Goal: Complete application form

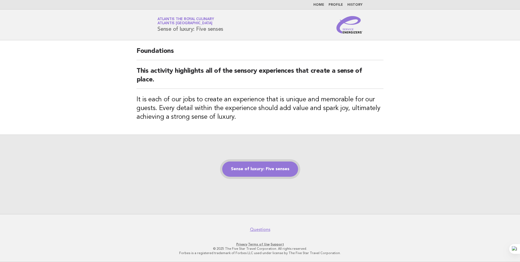
click at [275, 169] on link "Sense of luxury: Five senses" at bounding box center [260, 168] width 76 height 15
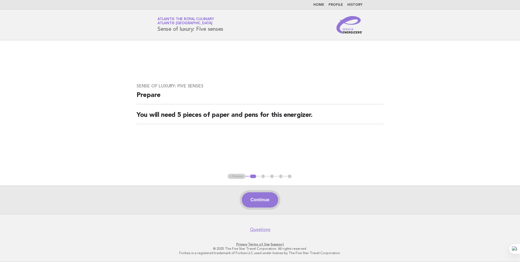
click at [259, 196] on button "Continue" at bounding box center [260, 199] width 36 height 15
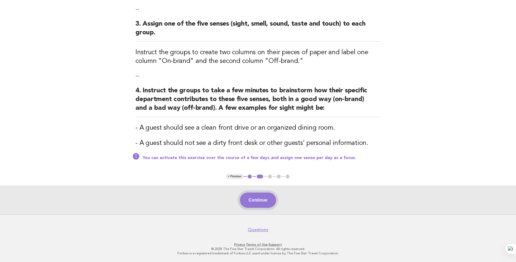
click at [248, 200] on button "Continue" at bounding box center [258, 199] width 36 height 15
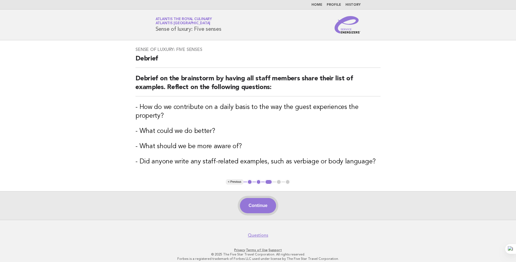
click at [266, 203] on button "Continue" at bounding box center [258, 205] width 36 height 15
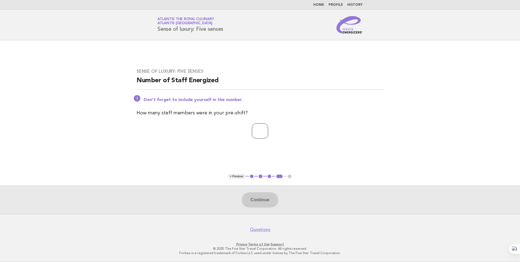
click at [254, 134] on input "number" at bounding box center [260, 130] width 16 height 15
type input "**"
click at [270, 196] on button "Continue" at bounding box center [260, 199] width 36 height 15
